Goal: Navigation & Orientation: Find specific page/section

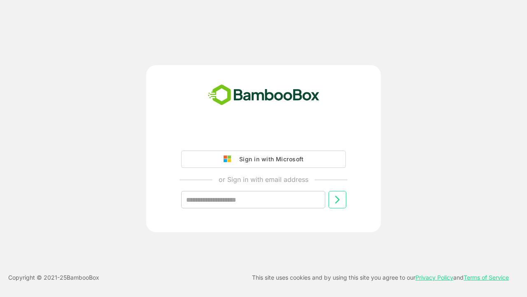
type input "**********"
click at [337, 199] on icon at bounding box center [337, 199] width 10 height 10
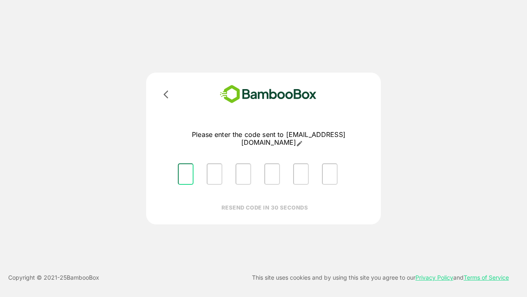
type input "*"
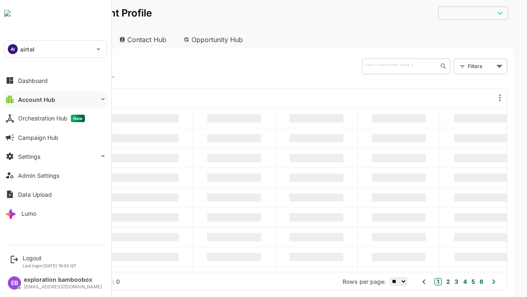
click at [55, 99] on button "Account Hub" at bounding box center [55, 99] width 103 height 16
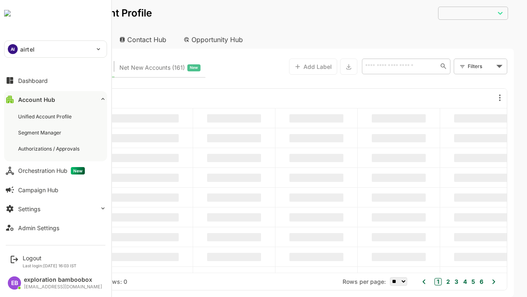
type input "**********"
click at [46, 116] on div "Unified Account Profile" at bounding box center [45, 116] width 55 height 7
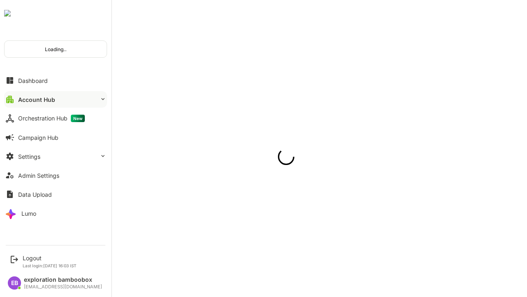
click at [55, 99] on button "Account Hub" at bounding box center [55, 99] width 103 height 16
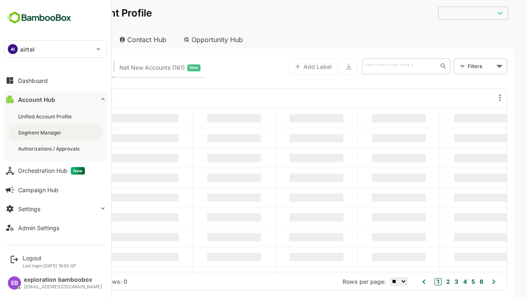
click at [40, 132] on div "Segment Manager" at bounding box center [40, 132] width 45 height 7
click at [55, 99] on button "Account Hub" at bounding box center [55, 99] width 103 height 16
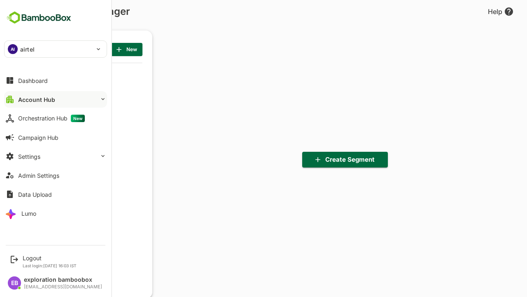
scroll to position [2, 2]
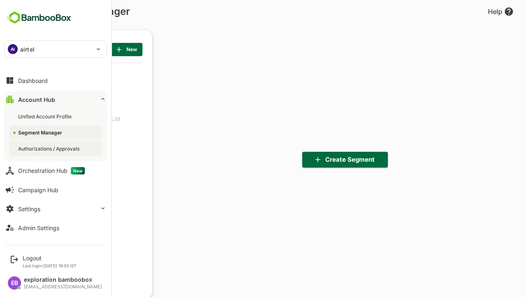
click at [49, 148] on div "Authorizations / Approvals" at bounding box center [49, 148] width 63 height 7
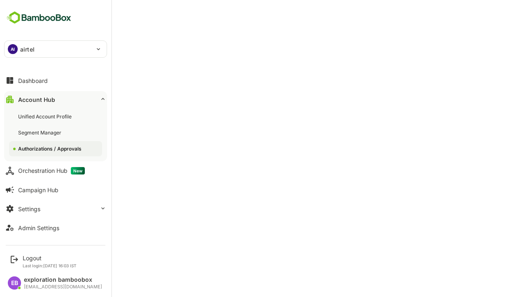
click at [55, 99] on button "Account Hub" at bounding box center [55, 99] width 103 height 16
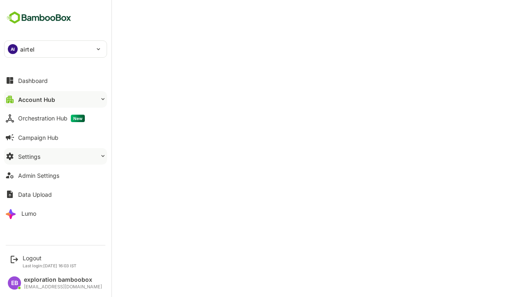
click at [55, 156] on button "Settings" at bounding box center [55, 156] width 103 height 16
